Goal: Use online tool/utility: Use online tool/utility

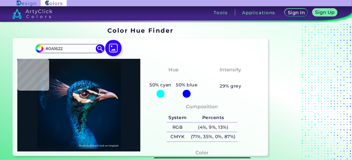
click at [112, 45] on img at bounding box center [113, 48] width 16 height 16
click at [0, 0] on input "file" at bounding box center [0, 0] width 0 height 0
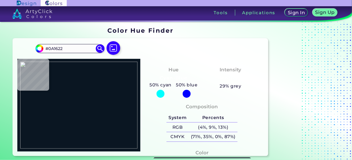
type input "#000000"
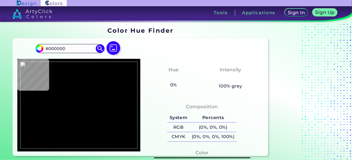
type input "#dc9092"
type input "#DC9092"
type input "#9d7073"
type input "#9D7073"
type input "#000000"
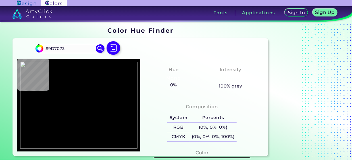
type input "#000000"
type input "#b9909c"
type input "#B9909C"
type input "#ebbbc5"
type input "#EBBBC5"
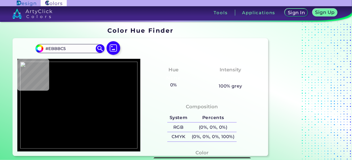
type input "#c49f9e"
type input "#C49F9E"
type input "#fde5cf"
type input "#FDE5CF"
type input "#fbead8"
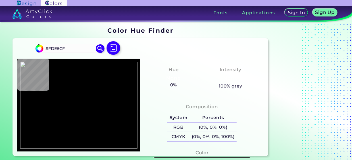
type input "#FBEAD8"
type input "#fef3e1"
type input "#FEF3E1"
type input "#faf1df"
type input "#FAF1DF"
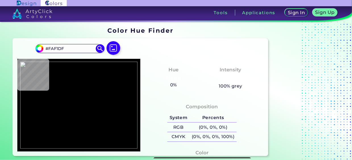
type input "#fae8d6"
type input "#FAE8D6"
type input "#fee2cd"
type input "#FEE2CD"
type input "#f8a69d"
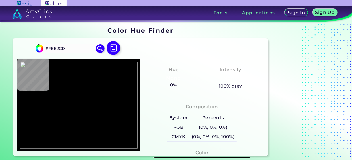
type input "#F8A69D"
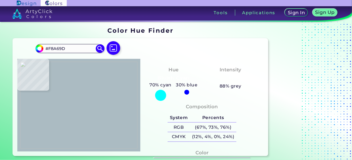
type input "#abbbc2"
type input "#ABBBC2"
type input "#f6e8f0"
type input "#F6E8F0"
type input "#d1c2d0"
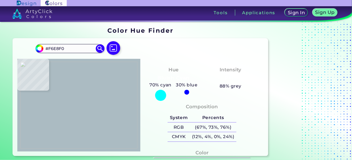
type input "#D1C2D0"
type input "#bfbecb"
type input "#BFBECB"
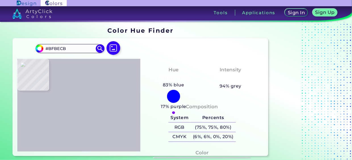
type input "#e6c3cd"
type input "#E6C3CD"
type input "#f5cbcd"
type input "#F5CBCD"
type input "#fde7e7"
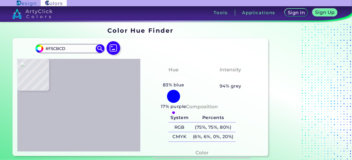
type input "#FDE7E7"
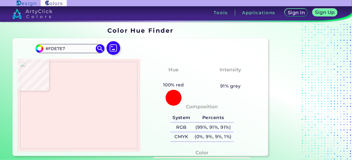
type input "#cdb3ba"
type input "#CDB3BA"
type input "#f3c5ca"
type input "#F3C5CA"
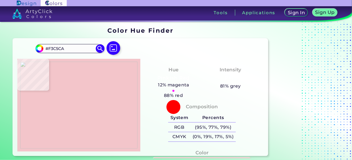
type input "#fdc6cd"
type input "#FDC6CD"
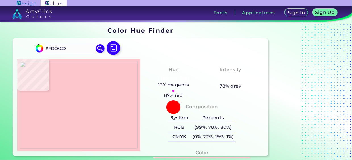
type input "#f7ccd5"
type input "#F7CCD5"
type input "#fedce2"
type input "#FEDCE2"
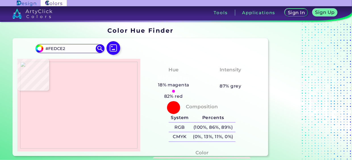
type input "#f9c4d0"
type input "#F9C4D0"
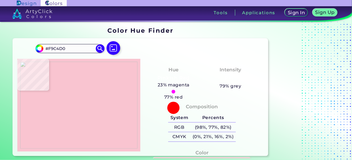
type input "#fec2cc"
type input "#FEC2CC"
type input "#fed8e1"
type input "#FED8E1"
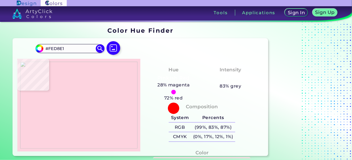
type input "#fdd3df"
type input "#FDD3DF"
type input "#fcc8d5"
type input "#FCC8D5"
type input "#fbc5d2"
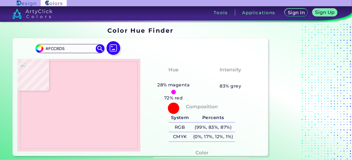
type input "#FBC5D2"
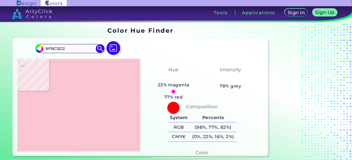
type input "#fed6df"
type input "#FED6DF"
type input "#fceeee"
type input "#FCEEEE"
type input "#f7f2f3"
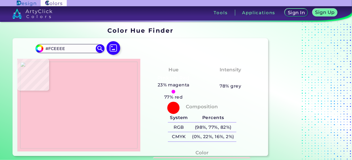
type input "#F7F2F3"
type input "#fbe0e3"
type input "#FBE0E3"
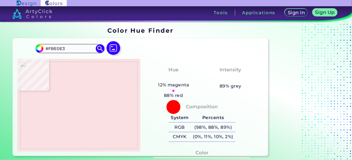
type input "#f6e3e2"
type input "#F6E3E2"
click at [89, 101] on img at bounding box center [78, 105] width 117 height 87
drag, startPoint x: 67, startPoint y: 48, endPoint x: 29, endPoint y: 47, distance: 38.3
click at [29, 47] on div "#f6e3e2 #F6E3E2 Acadia ◉ Acid Green ◉ Aero Blue ◉ Alabaster ◉ Albescent White ◉…" at bounding box center [140, 97] width 255 height 118
